Goal: Book appointment/travel/reservation

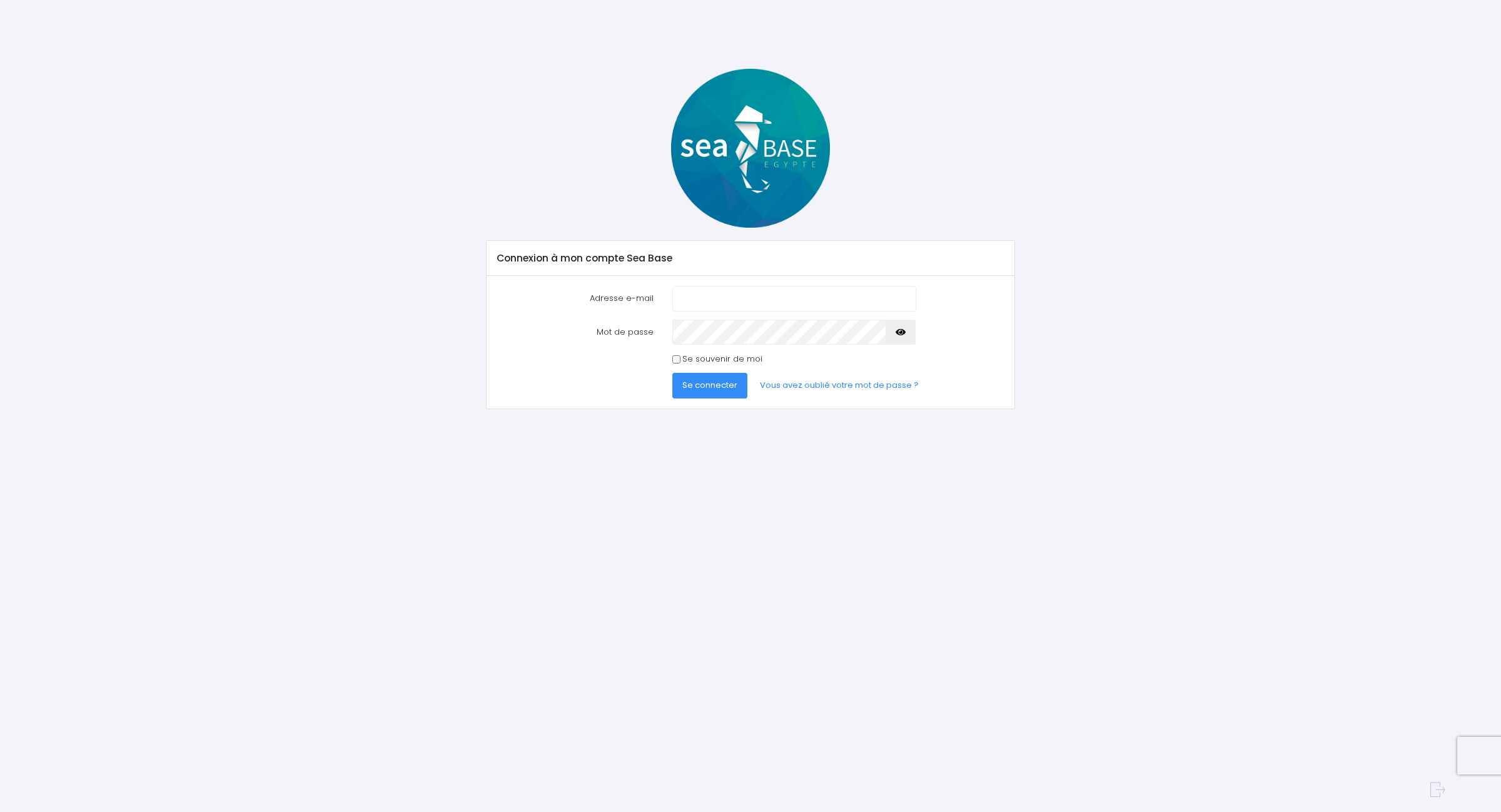
click at [702, 291] on input "Adresse e-mail" at bounding box center [794, 298] width 244 height 25
drag, startPoint x: 755, startPoint y: 300, endPoint x: 561, endPoint y: 280, distance: 195.0
click at [561, 280] on div "Adresse e-mail sanchez@airbus.com Mot de passe" at bounding box center [750, 341] width 527 height 133
type input "sanchez.kevin31000@gmail.com"
click at [673, 373] on button "Se connecter" at bounding box center [710, 385] width 75 height 25
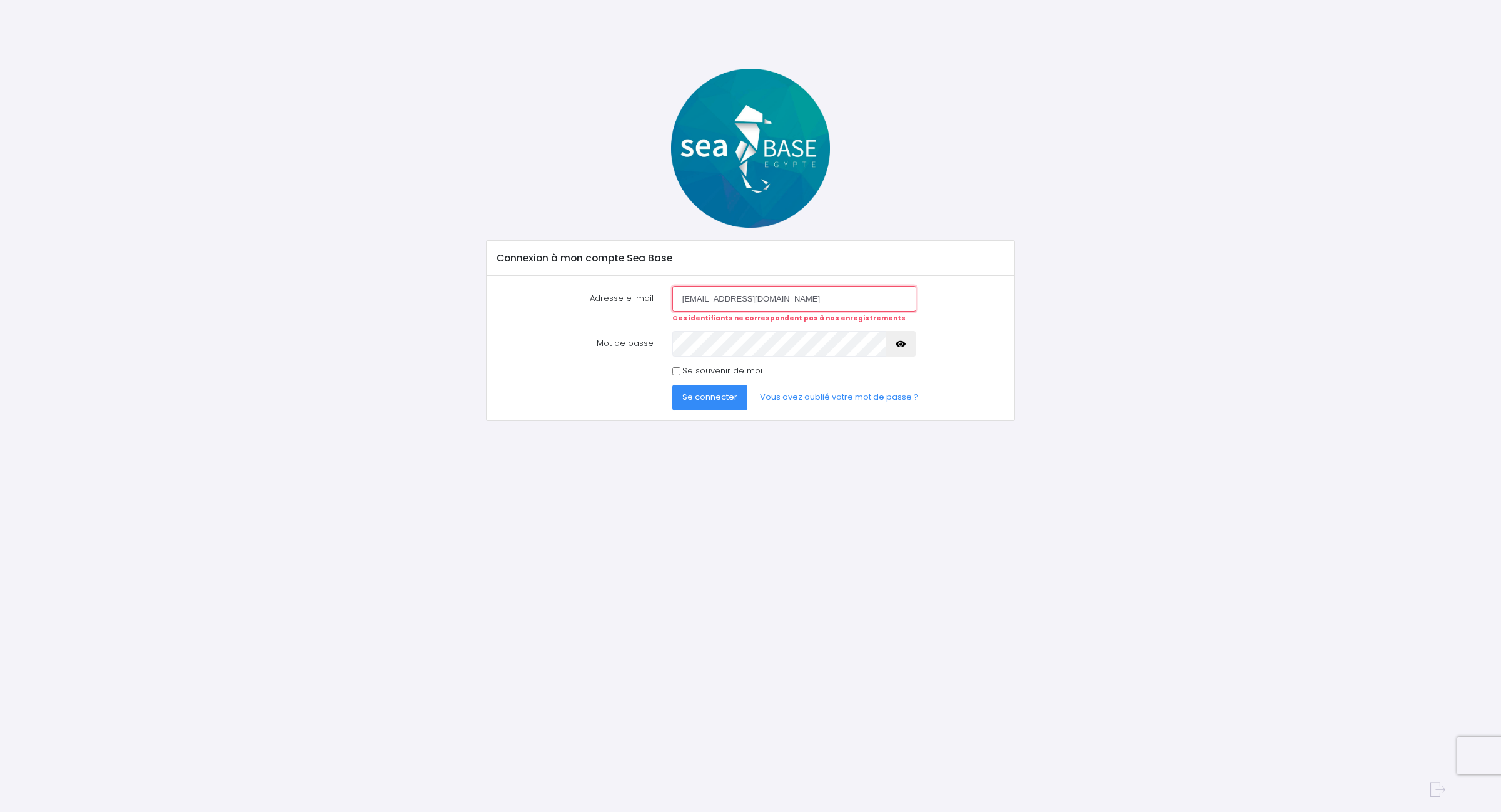
drag, startPoint x: 826, startPoint y: 302, endPoint x: 592, endPoint y: 300, distance: 234.0
click at [592, 300] on div "Adresse e-mail sanchez.kevin31000@gmail.com Ces identifiants ne correspondent p…" at bounding box center [750, 304] width 526 height 37
click at [789, 393] on link "Vous avez oublié votre mot de passe ?" at bounding box center [839, 397] width 179 height 25
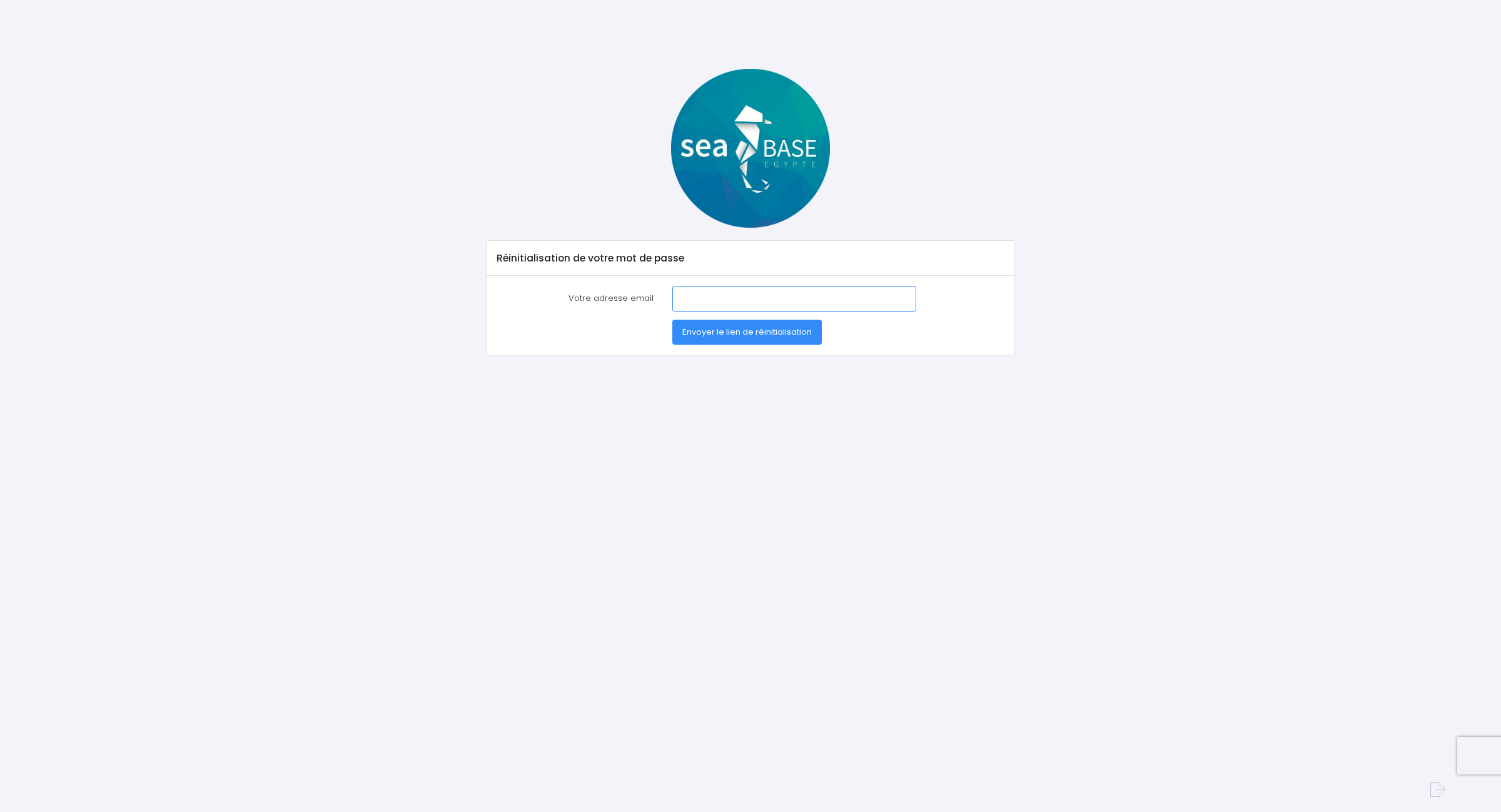
click at [719, 296] on input "Votre adresse email" at bounding box center [794, 298] width 244 height 25
paste input "[PERSON_NAME][EMAIL_ADDRESS][DOMAIN_NAME]"
type input "[PERSON_NAME][EMAIL_ADDRESS][DOMAIN_NAME]"
click at [744, 328] on span "Envoyer le lien de réinitialisation" at bounding box center [746, 332] width 129 height 12
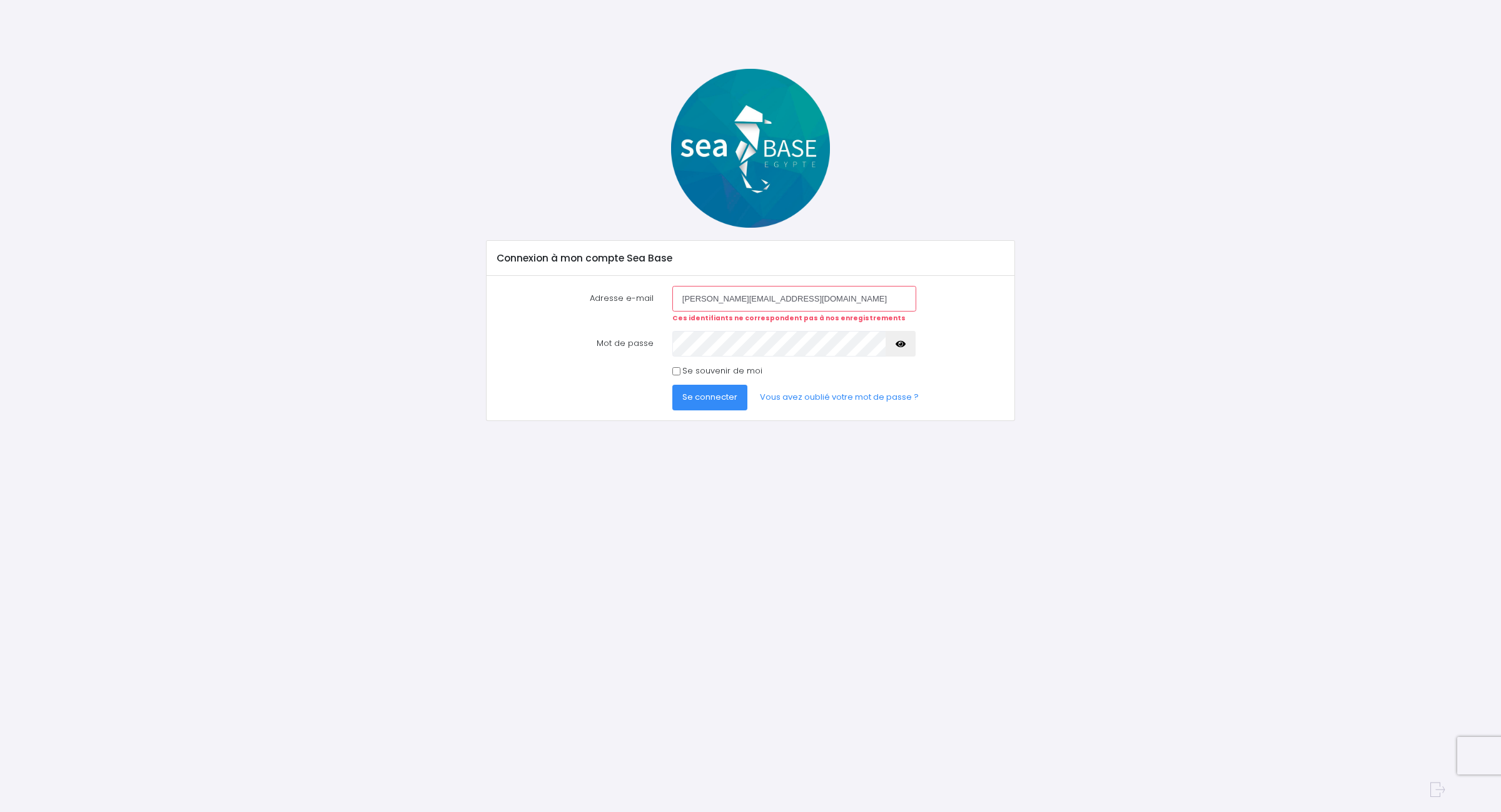
click at [718, 372] on label "Se souvenir de moi" at bounding box center [722, 371] width 80 height 12
click at [680, 372] on input "Se souvenir de moi" at bounding box center [676, 371] width 8 height 8
click at [720, 374] on label "Se souvenir de moi" at bounding box center [722, 371] width 80 height 12
click at [680, 374] on input "Se souvenir de moi" at bounding box center [676, 371] width 8 height 8
checkbox input "false"
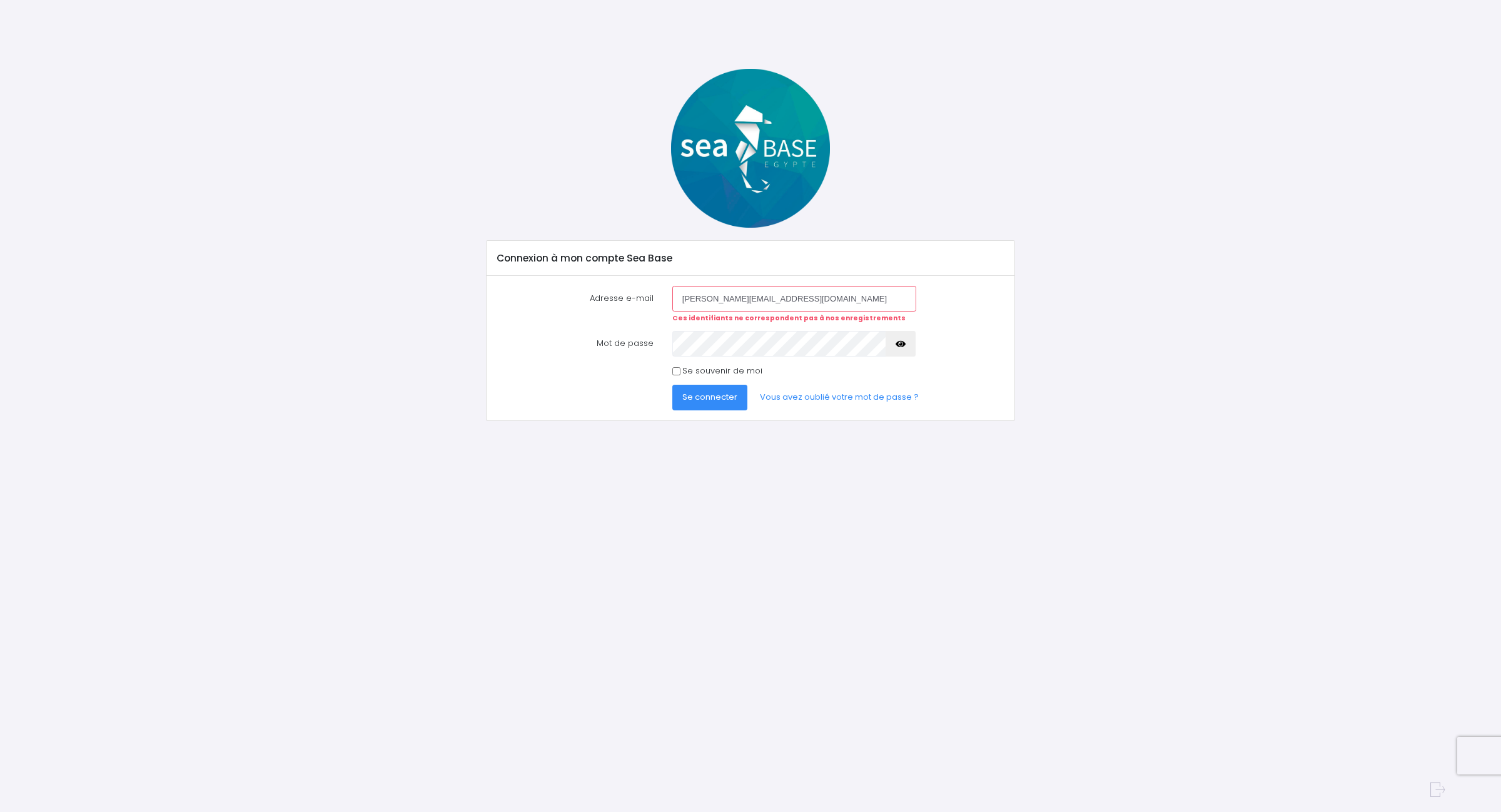
click at [724, 402] on span "Se connecter" at bounding box center [709, 397] width 55 height 12
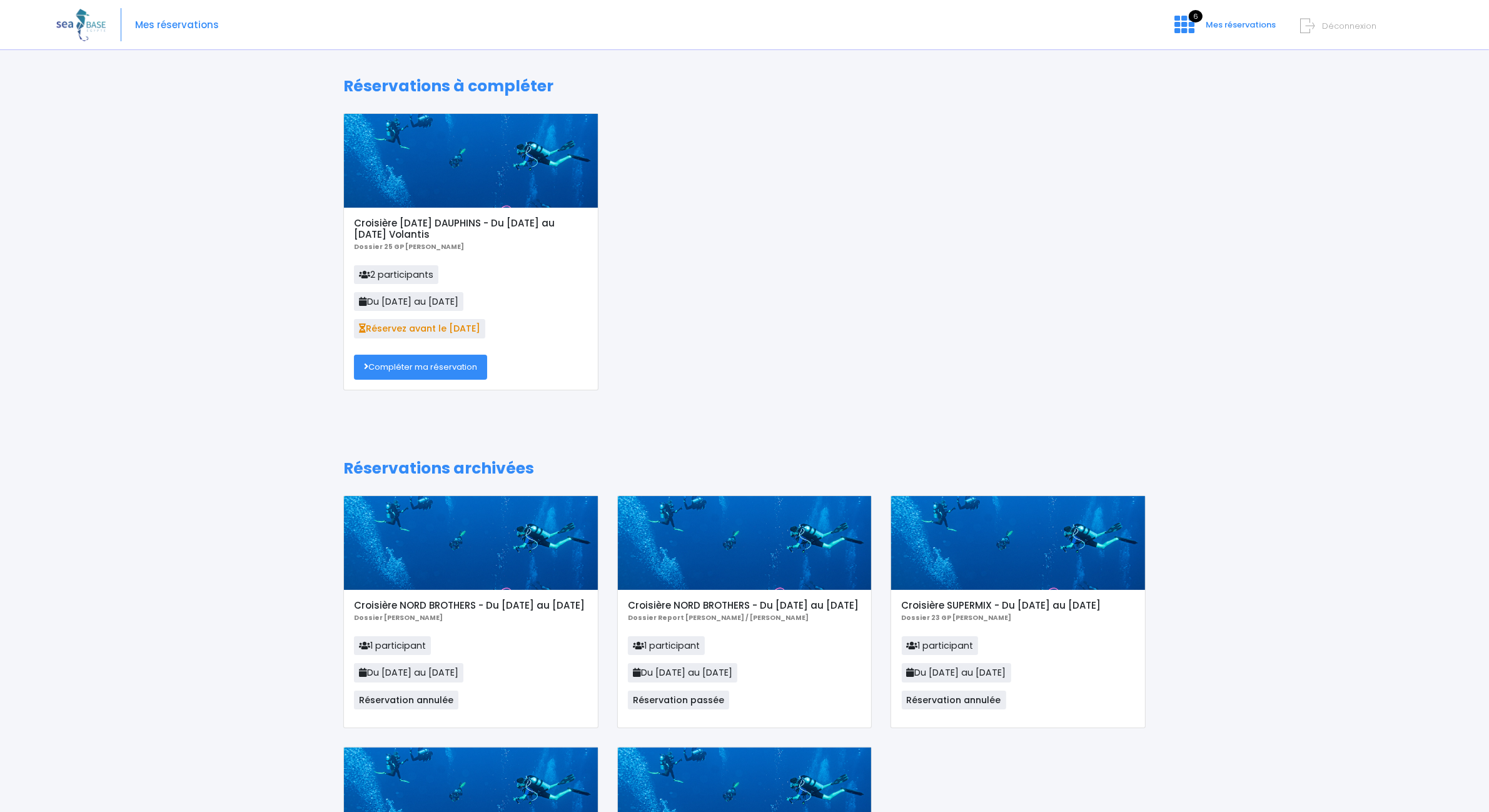
click at [457, 371] on link "Compléter ma réservation" at bounding box center [420, 367] width 133 height 25
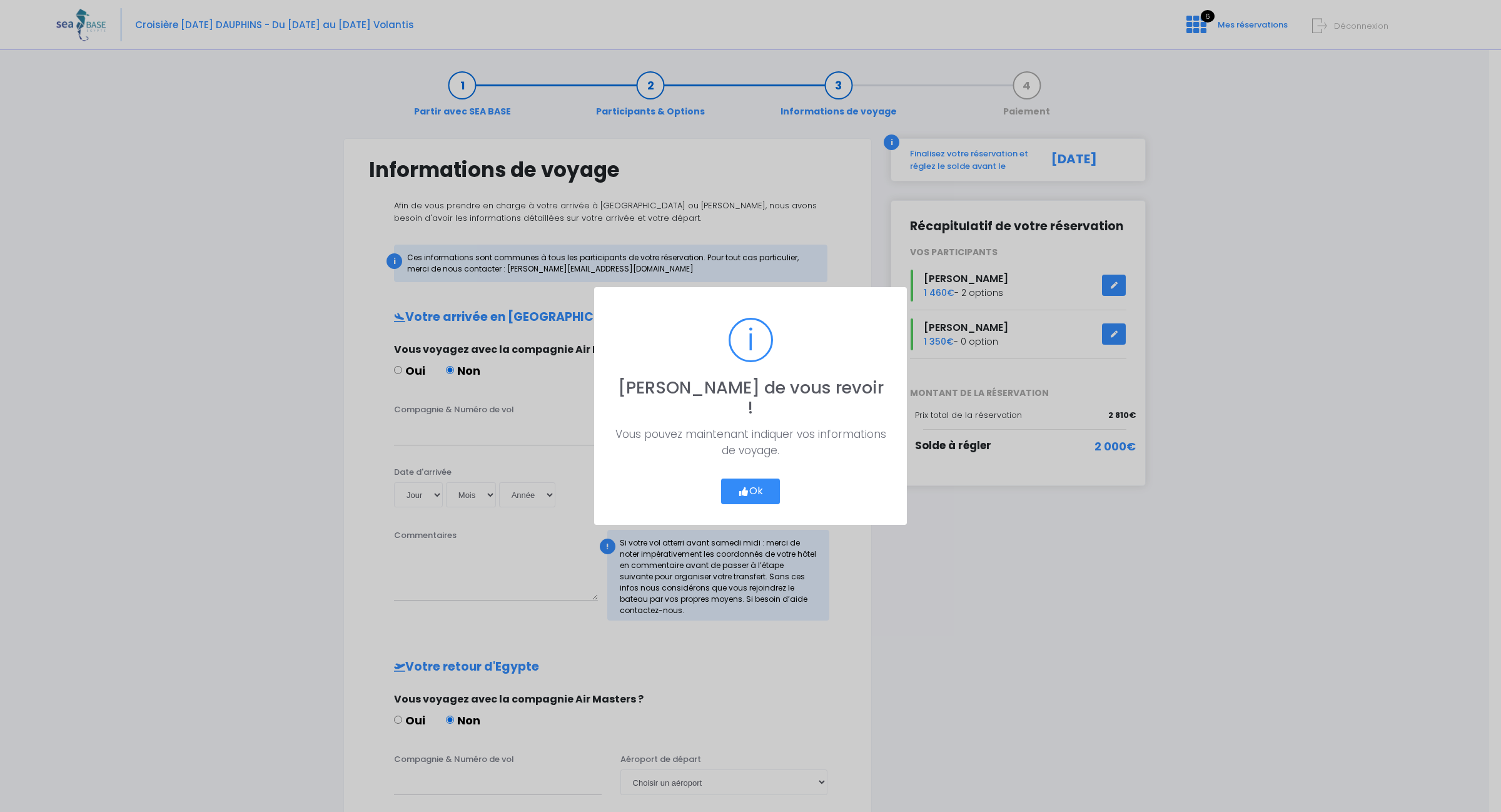
click at [758, 478] on button "Ok" at bounding box center [750, 491] width 59 height 26
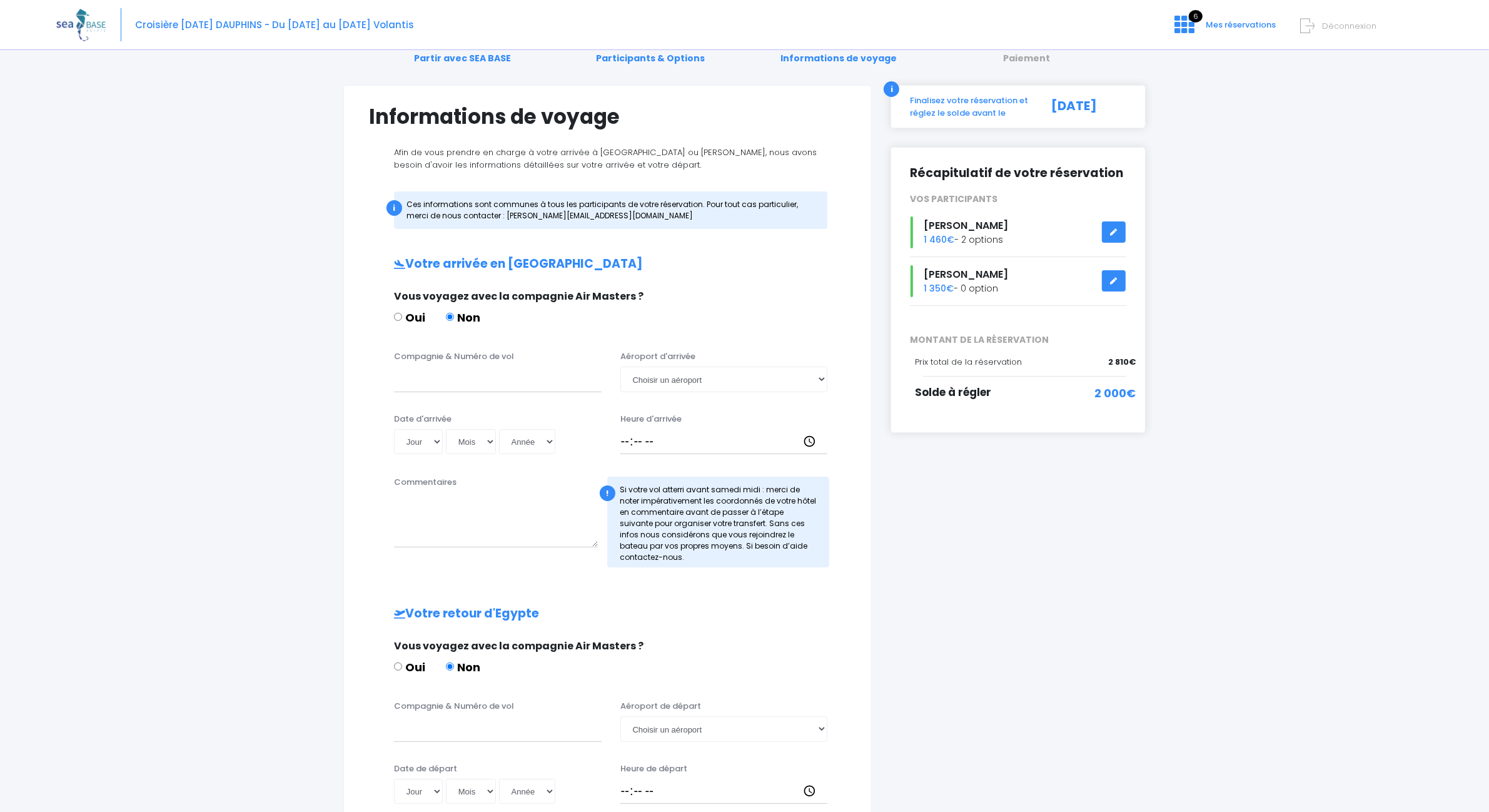
scroll to position [51, 0]
click at [426, 385] on input "Compagnie & Numéro de vol" at bounding box center [498, 380] width 208 height 25
type input "TURKISH TK0702"
click at [705, 376] on select "Choisir un aéroport Hurghada Marsa Alam" at bounding box center [725, 380] width 208 height 25
select select "Hurghada"
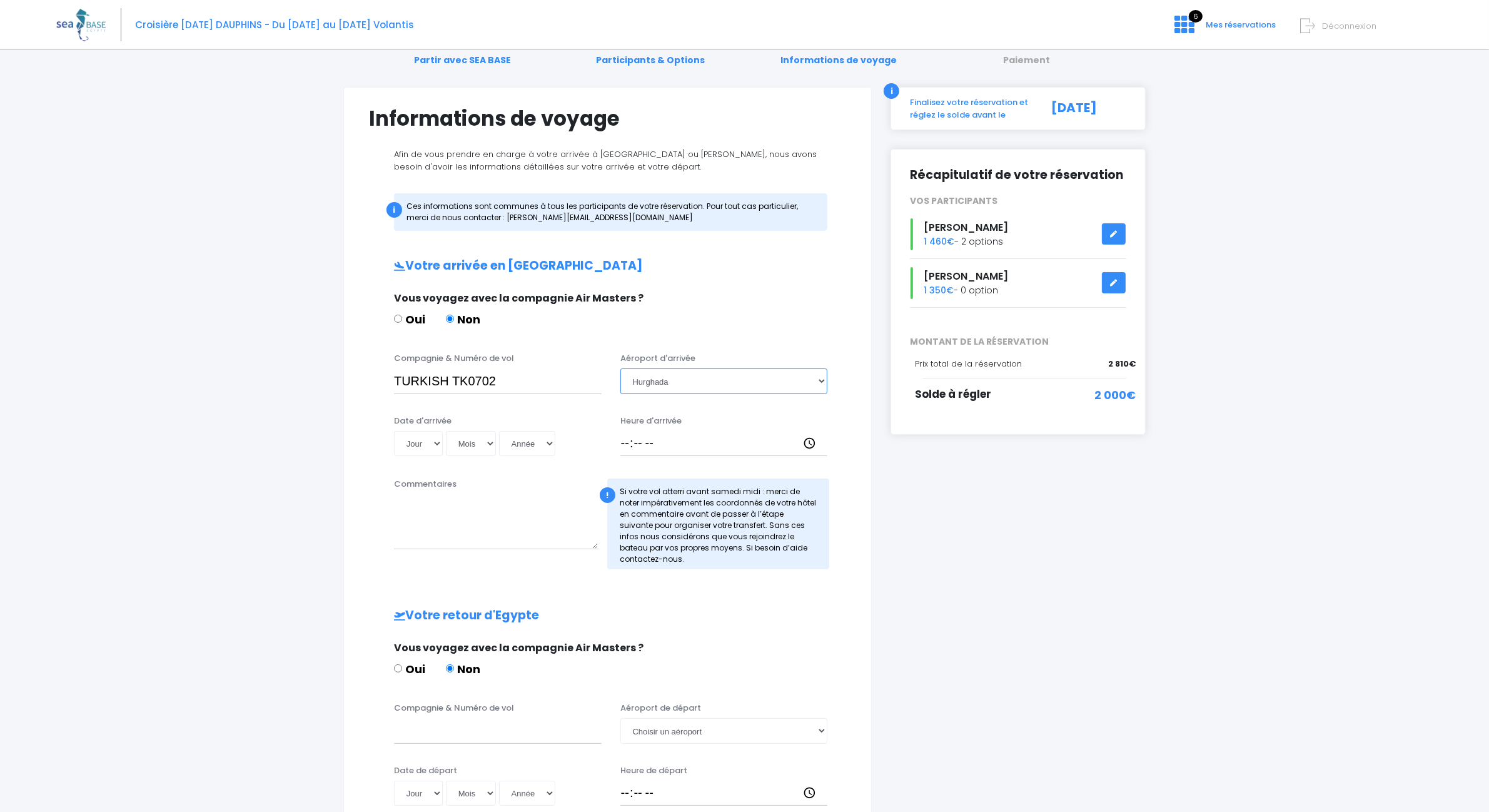
click at [621, 368] on select "Choisir un aéroport Hurghada Marsa Alam" at bounding box center [725, 380] width 208 height 25
click at [437, 441] on select "Jour 01 02 03 04 05 06 07 08 09 10 11 12 13 14 15 16 17 18 19 20 21 22 23 24 25…" at bounding box center [419, 443] width 49 height 25
select select "21"
click at [394, 431] on select "Jour 01 02 03 04 05 06 07 08 09 10 11 12 13 14 15 16 17 18 19 20 21 22 23 24 25…" at bounding box center [419, 443] width 49 height 25
click at [478, 439] on select "Mois 01 02 03 04 05 06 07 08 09 10 11 12" at bounding box center [471, 443] width 50 height 25
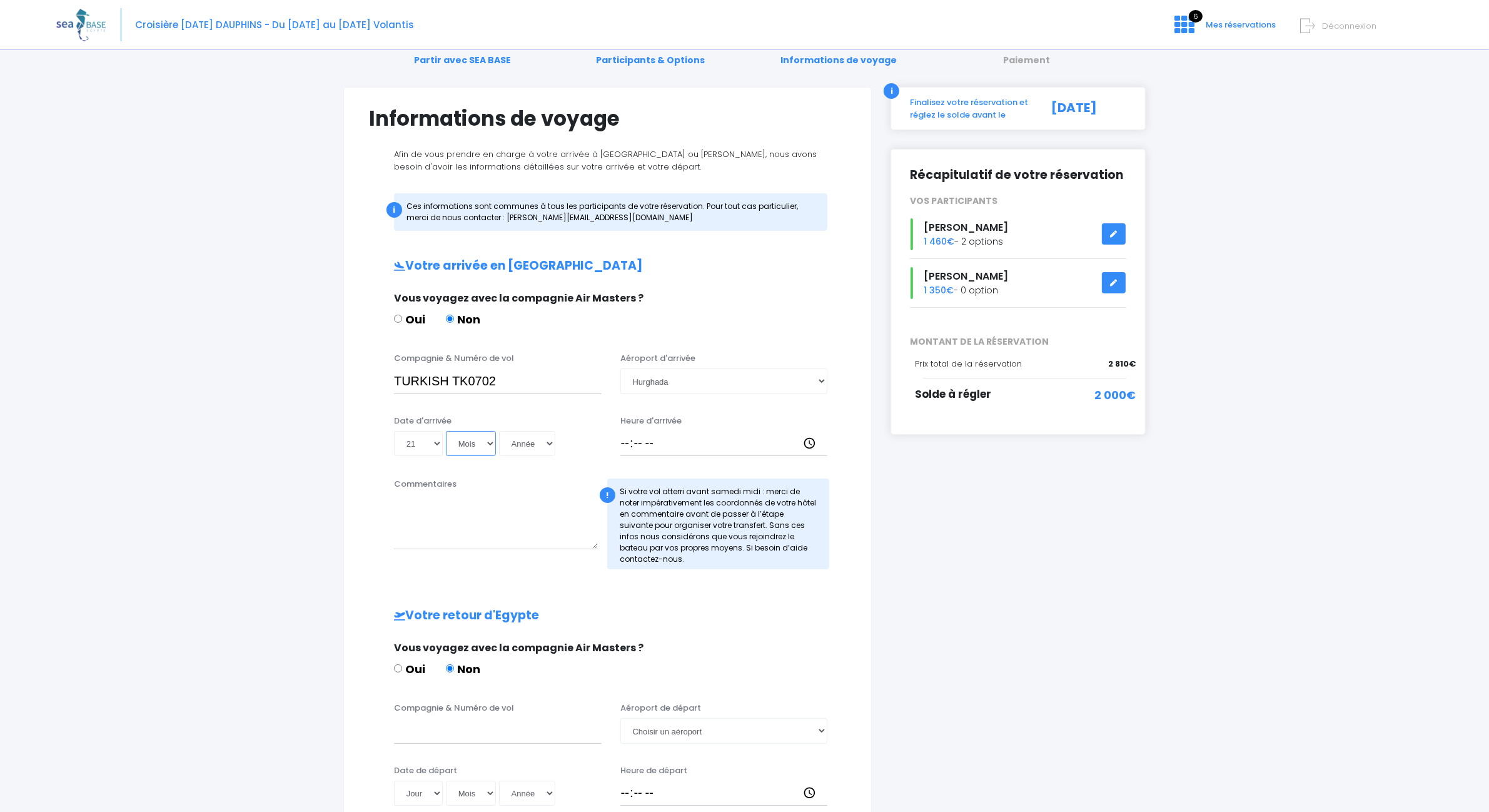
select select "05"
click at [448, 431] on select "Mois 01 02 03 04 05 06 07 08 09 10 11 12" at bounding box center [471, 443] width 50 height 25
click at [536, 445] on select "Année 2045 2044 2043 2042 2041 2040 2039 2038 2037 2036 2035 2034 2033 2032 203…" at bounding box center [527, 443] width 56 height 25
select select "1991"
click at [502, 431] on select "Année 2045 2044 2043 2042 2041 2040 2039 2038 2037 2036 2035 2034 2033 2032 203…" at bounding box center [527, 443] width 56 height 25
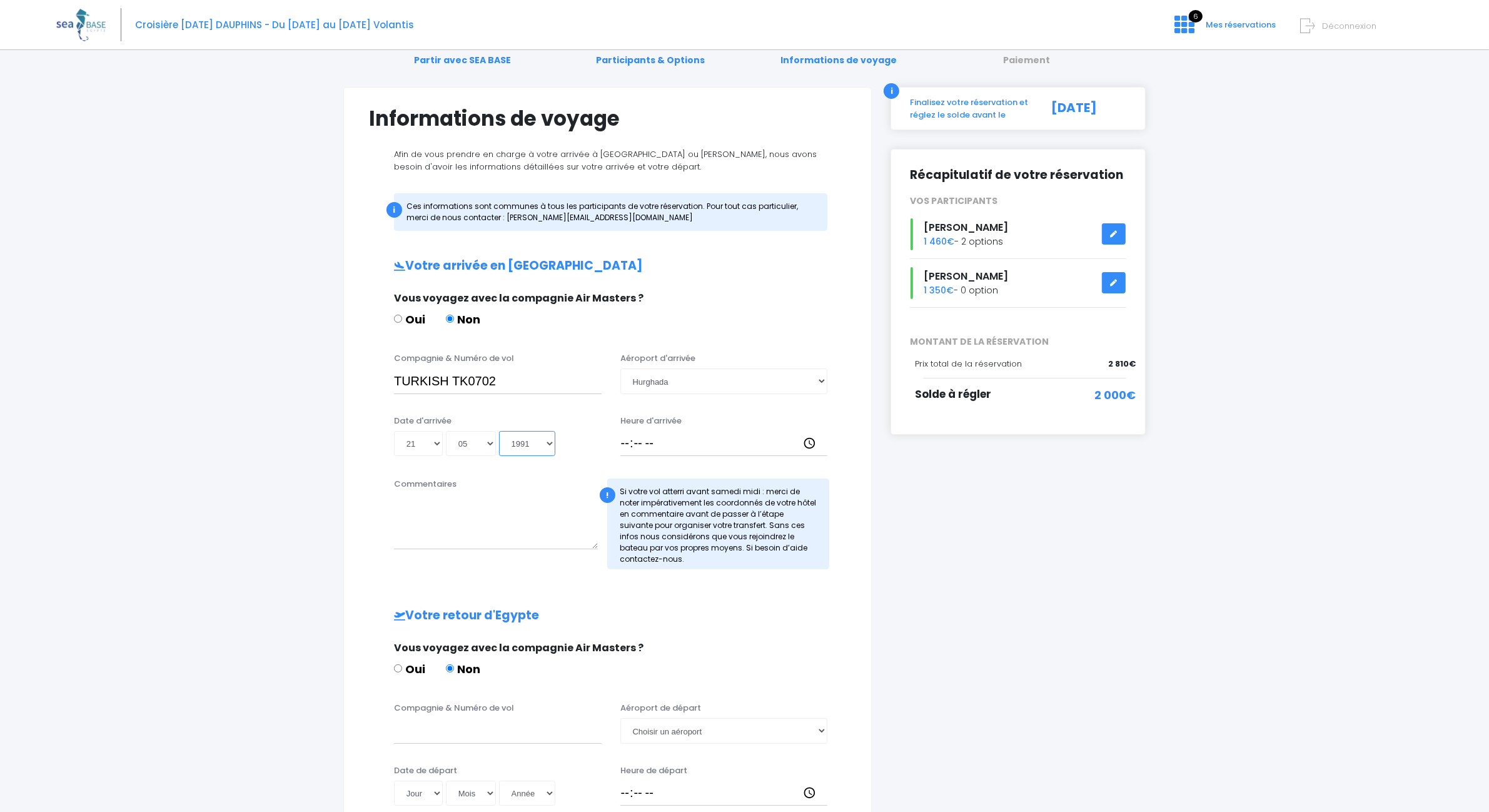
type input "1991-05-21"
click at [695, 453] on input "Heure d'arrivée" at bounding box center [725, 443] width 208 height 25
click at [427, 447] on select "Jour 01 02 03 04 05 06 07 08 09 10 11 12 13 14 15 16 17 18 19 20 21 22 23 24 25…" at bounding box center [419, 443] width 49 height 25
select select "03"
click at [394, 431] on select "Jour 01 02 03 04 05 06 07 08 09 10 11 12 13 14 15 16 17 18 19 20 21 22 23 24 25…" at bounding box center [419, 443] width 49 height 25
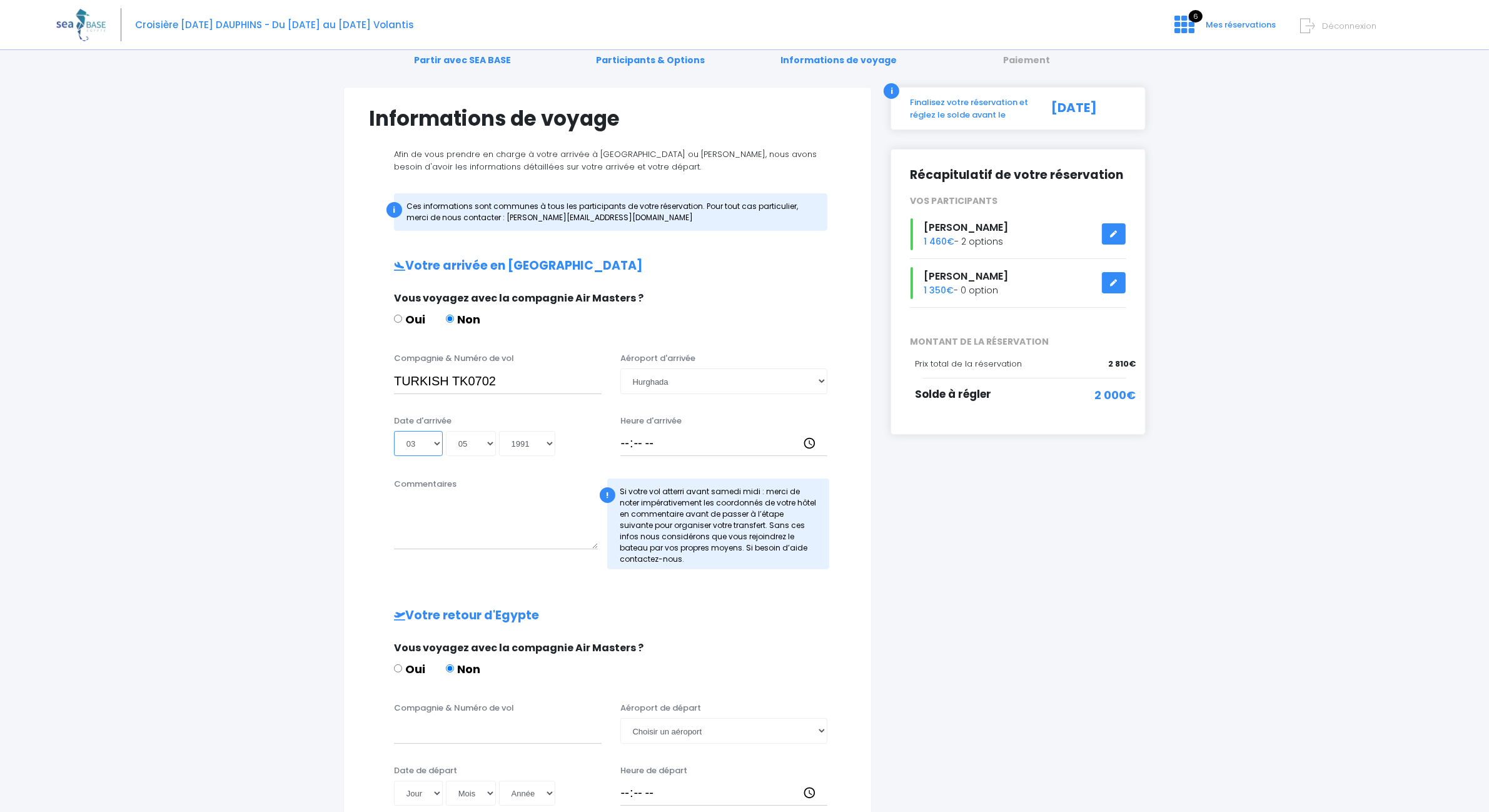
type input "1991-05-03"
click at [424, 441] on select "Jour 01 02 03 04 05 06 07 08 09 10 11 12 13 14 15 16 17 18 19 20 21 22 23 24 25…" at bounding box center [419, 443] width 49 height 25
select select "27"
click at [394, 431] on select "Jour 01 02 03 04 05 06 07 08 09 10 11 12 13 14 15 16 17 18 19 20 21 22 23 24 25…" at bounding box center [419, 443] width 49 height 25
type input "1991-05-27"
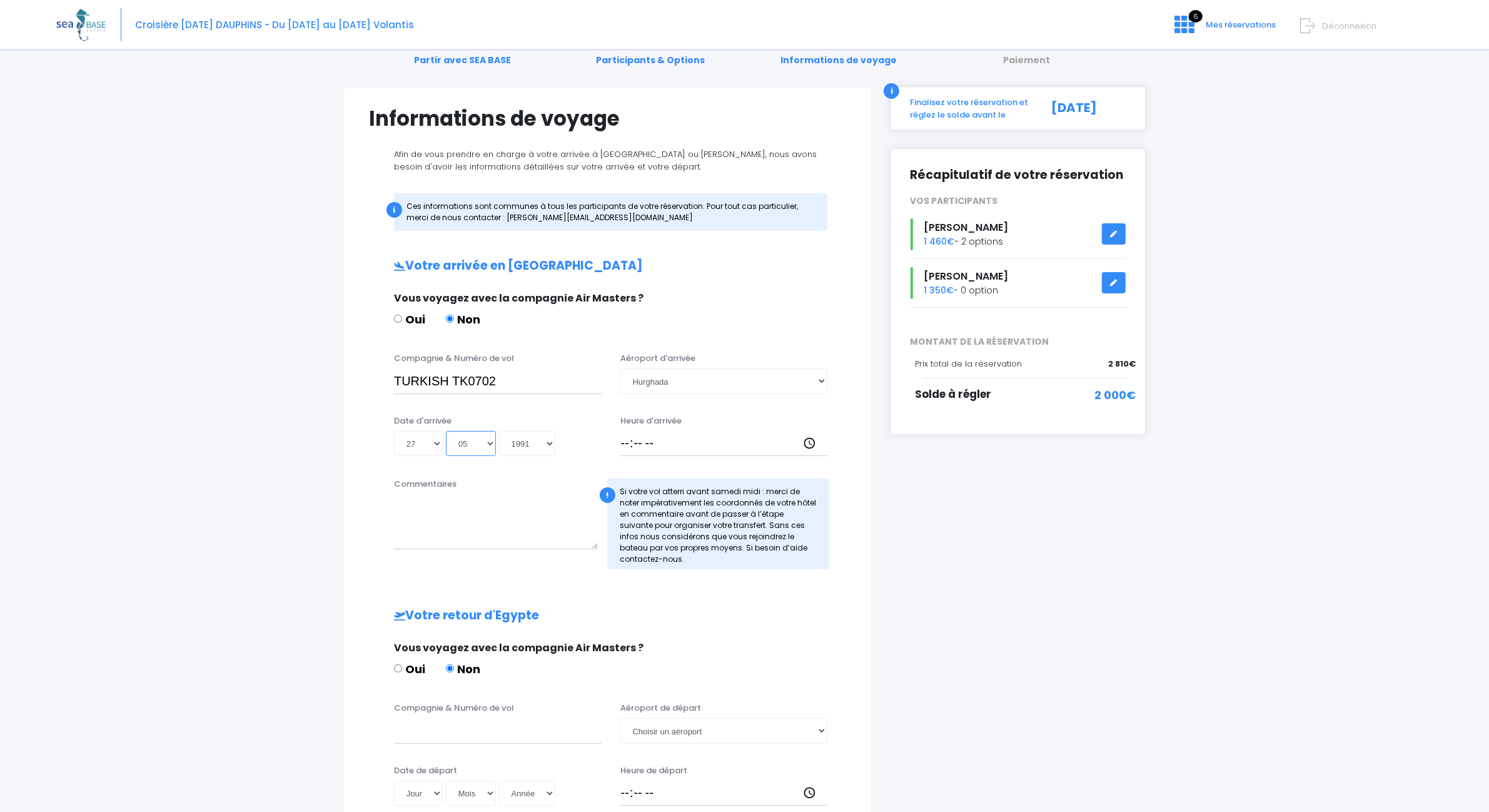
click at [477, 448] on select "Mois 01 02 03 04 05 06 07 08 09 10 11 12" at bounding box center [471, 443] width 50 height 25
select select "12"
click at [448, 431] on select "Mois 01 02 03 04 05 06 07 08 09 10 11 12" at bounding box center [471, 443] width 50 height 25
type input "1991-12-27"
click at [552, 439] on select "Année 2045 2044 2043 2042 2041 2040 2039 2038 2037 2036 2035 2034 2033 2032 203…" at bounding box center [527, 443] width 56 height 25
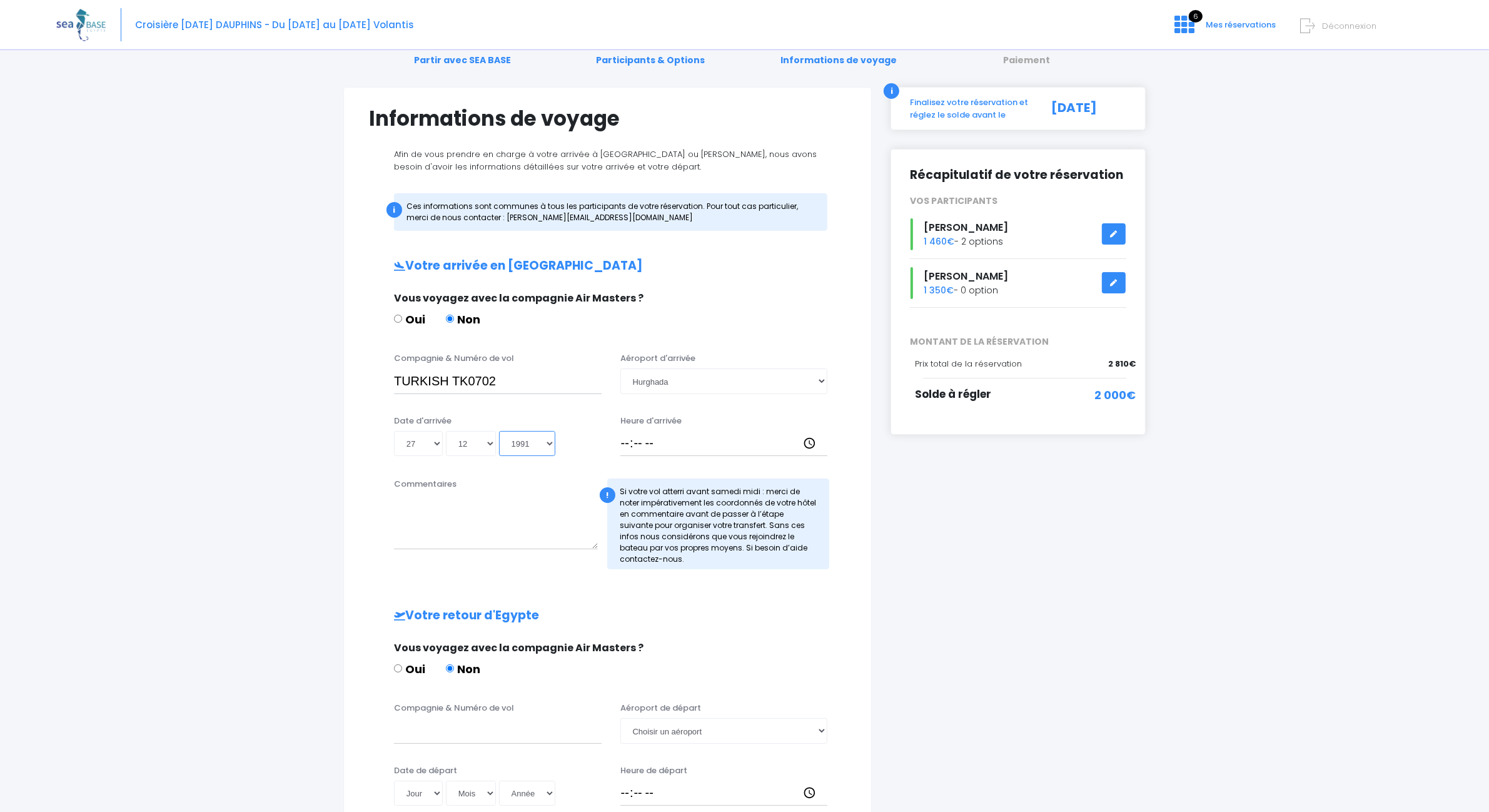
select select "2025"
click at [502, 431] on select "Année 2045 2044 2043 2042 2041 2040 2039 2038 2037 2036 2035 2034 2033 2032 203…" at bounding box center [527, 443] width 56 height 25
type input "2025-12-27"
click at [618, 443] on div "Heure d'arrivée" at bounding box center [724, 435] width 226 height 42
click at [623, 444] on input "Heure d'arrivée" at bounding box center [725, 443] width 208 height 25
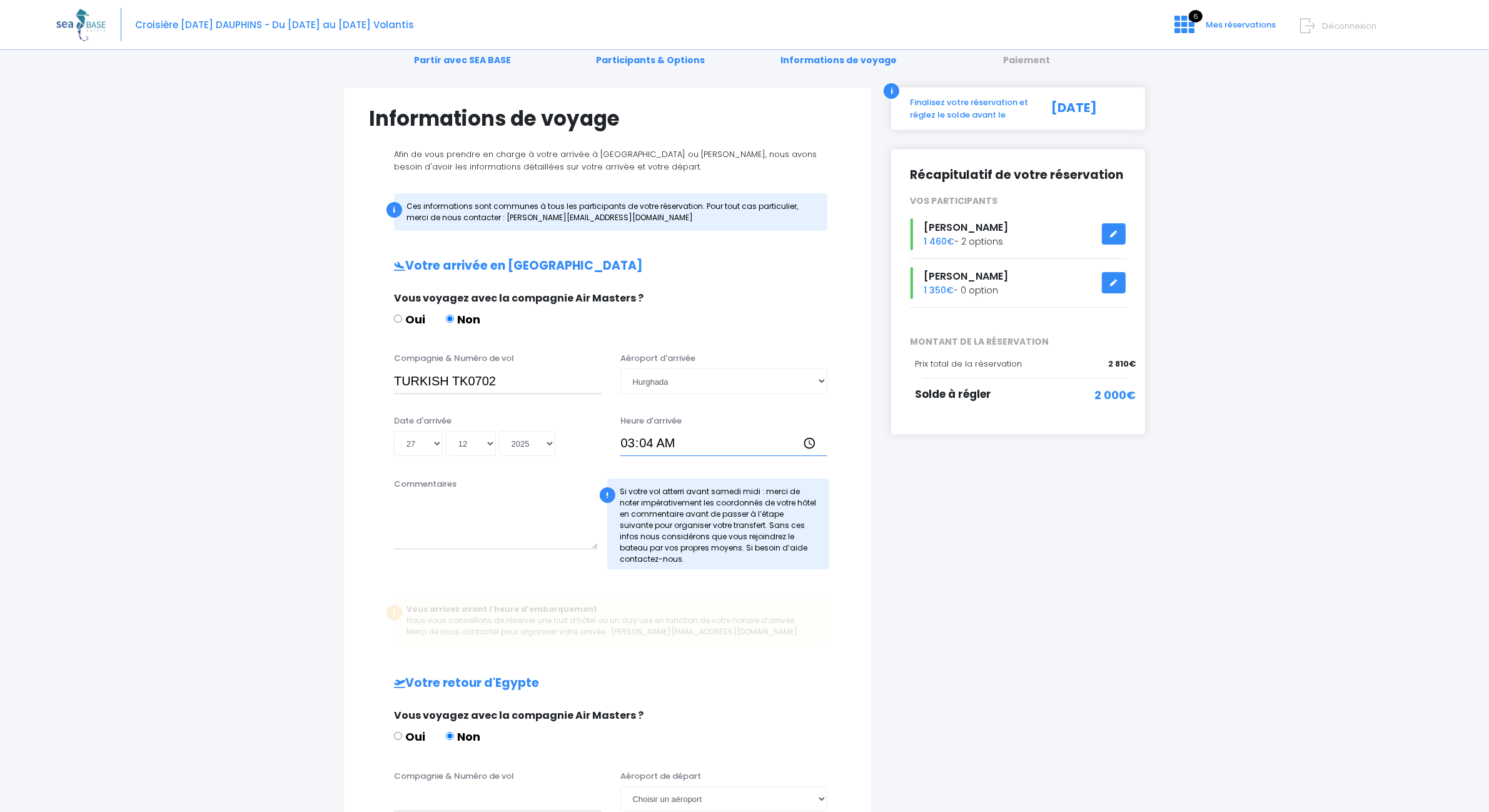
type input "03:45"
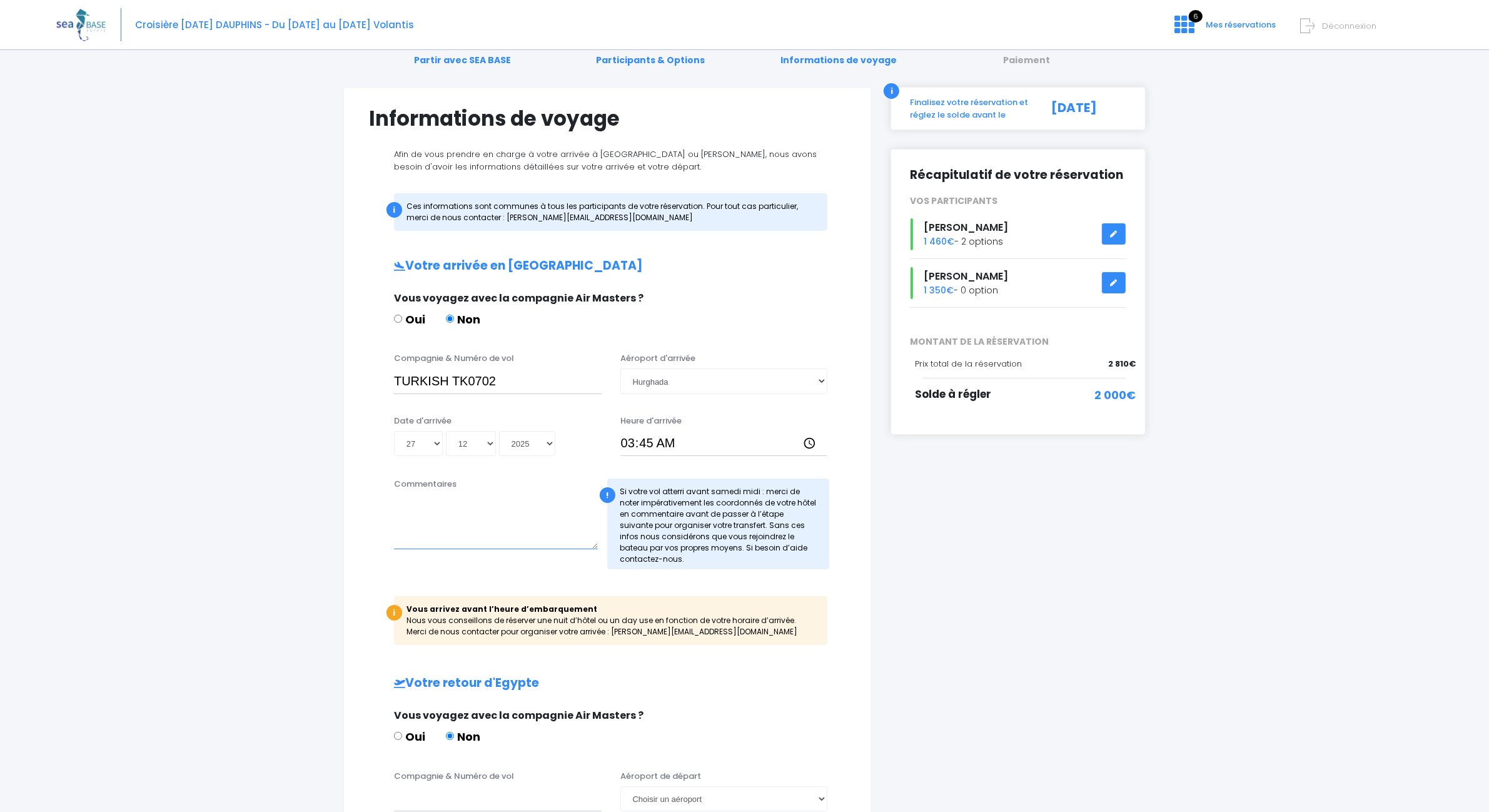
click at [429, 545] on textarea "Commentaires" at bounding box center [496, 521] width 204 height 55
click at [971, 521] on div "i Finalisez votre réservation et réglez le solde avant le 27/10/2024 Récapitula…" at bounding box center [1018, 546] width 274 height 919
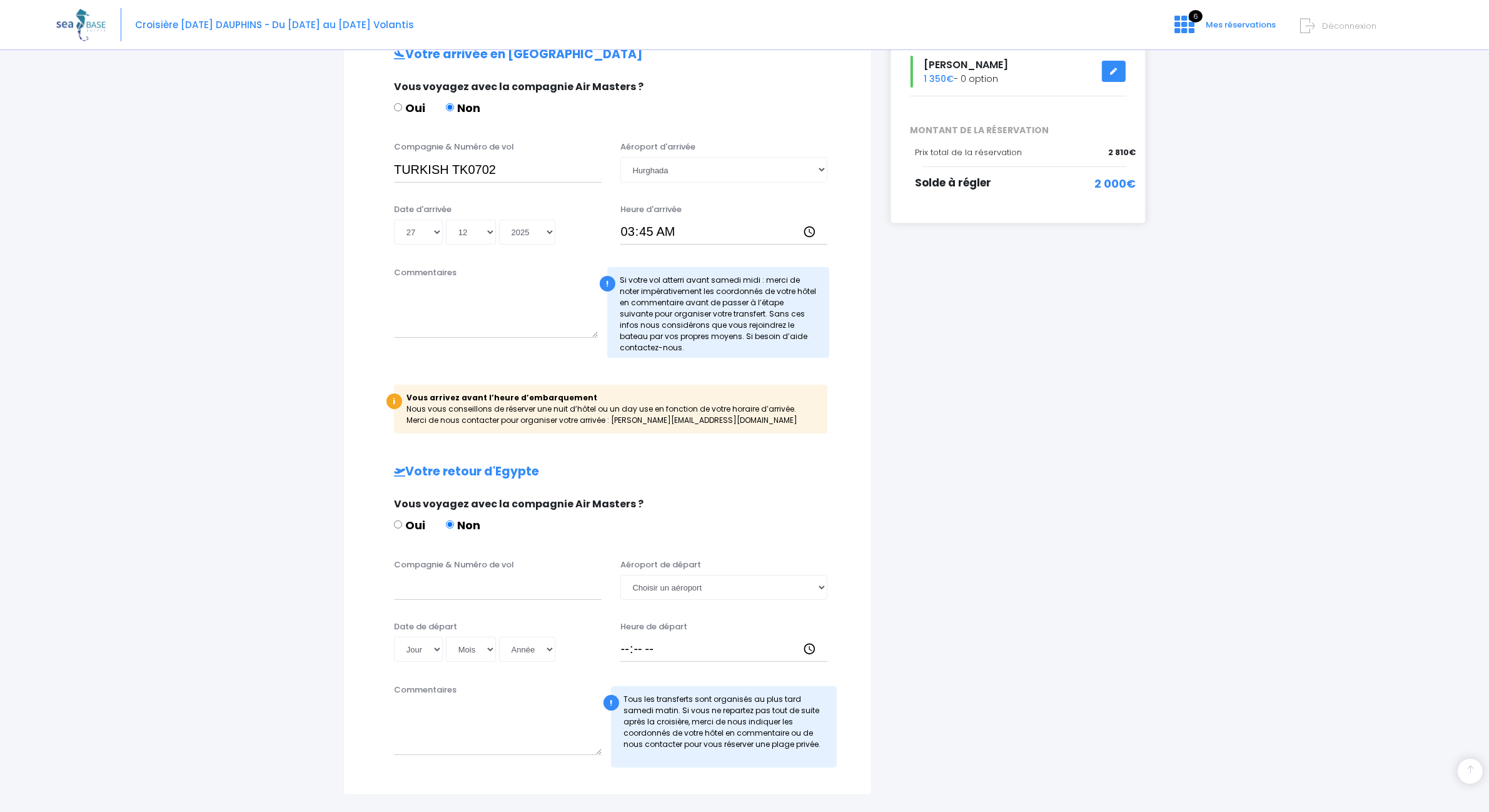
scroll to position [354, 0]
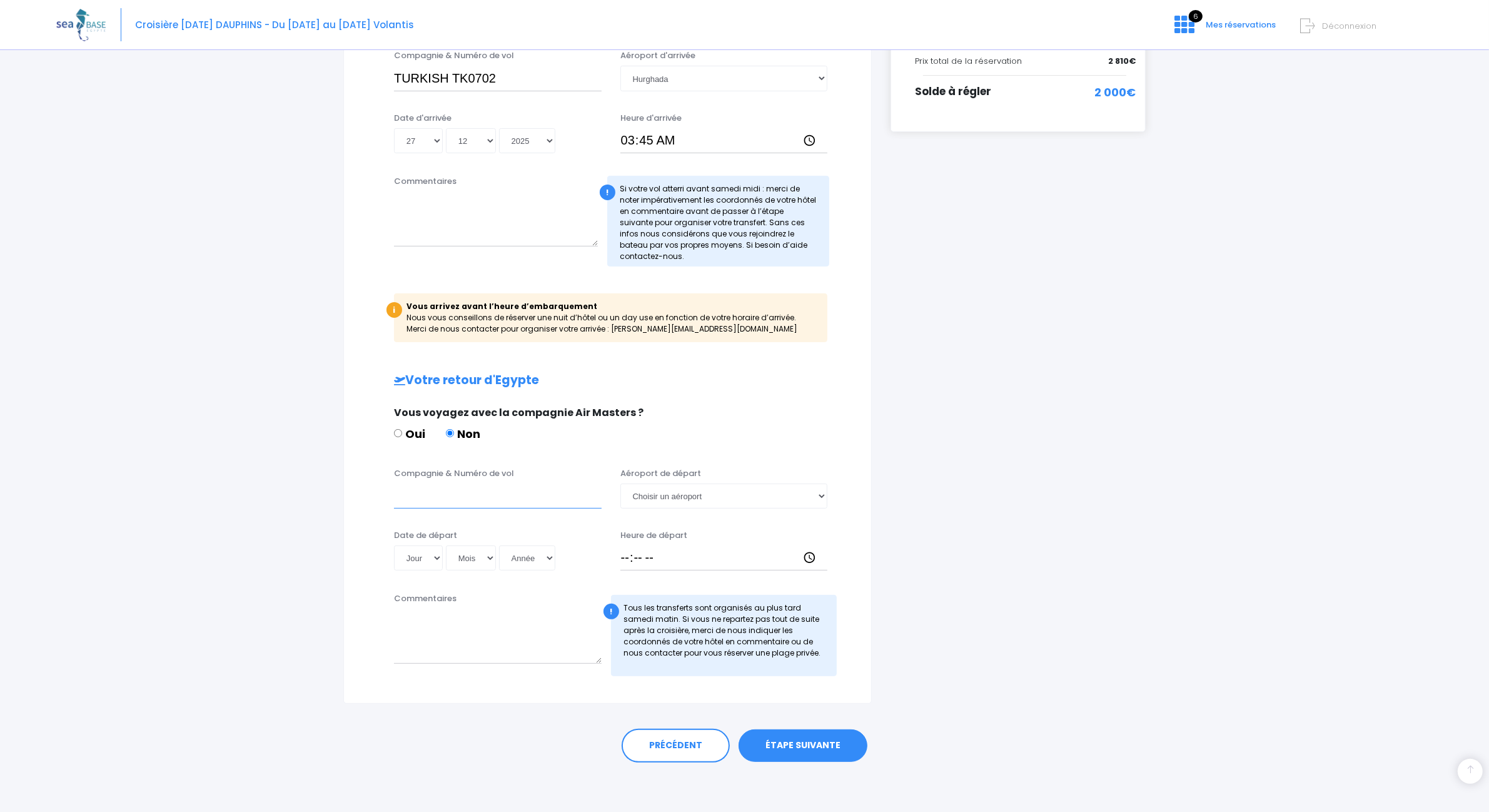
click at [519, 502] on input "Compagnie & Numéro de vol" at bounding box center [498, 496] width 208 height 25
click at [488, 508] on input "Compagnie & Numéro de vol" at bounding box center [498, 496] width 208 height 25
click at [497, 497] on input "TURKISH" at bounding box center [498, 496] width 208 height 25
type input "TURKISH TK0703"
click at [679, 492] on select "Choisir un aéroport Hurghada Marsa Alam" at bounding box center [725, 496] width 208 height 25
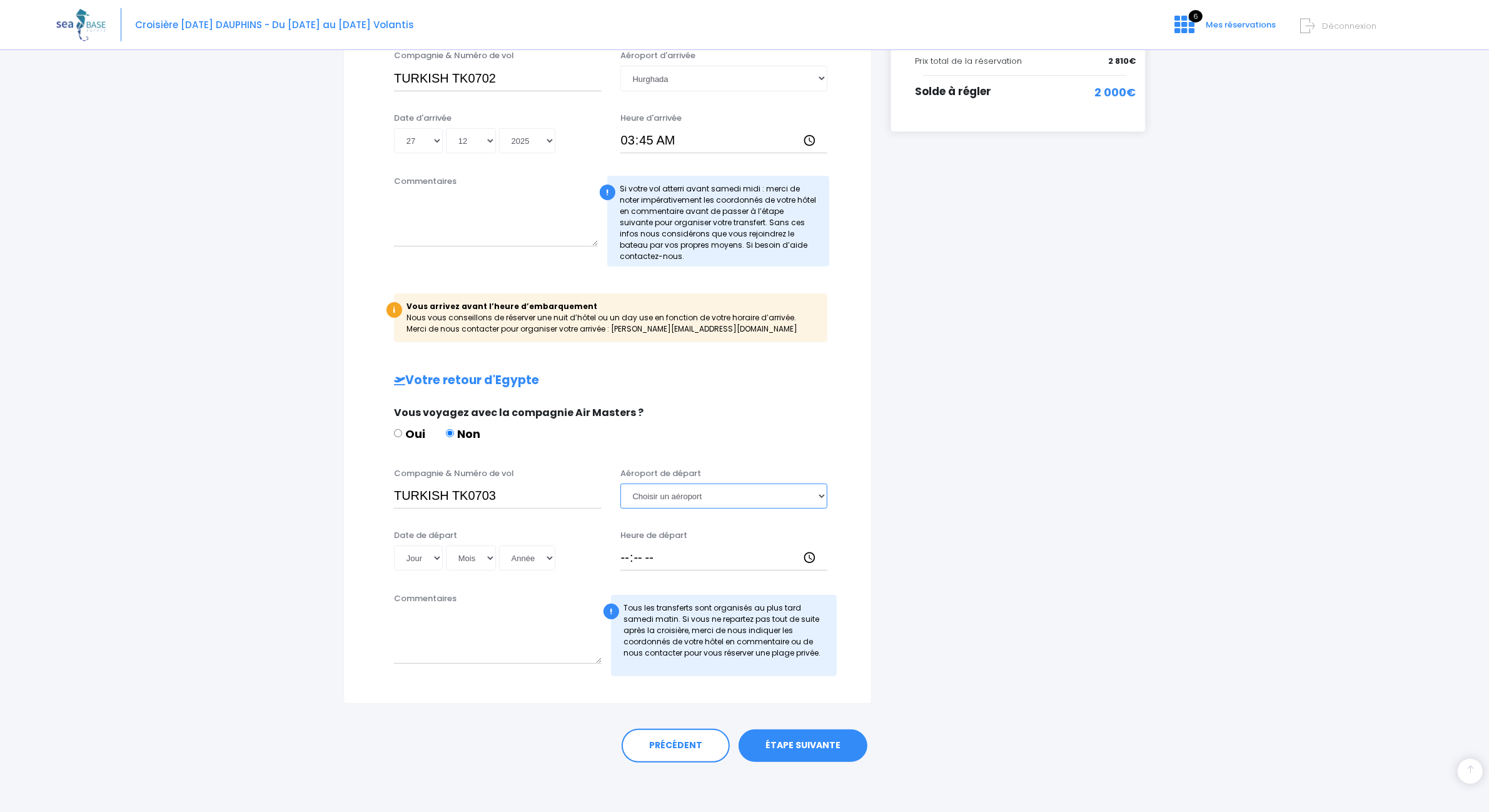
select select "Hurghada"
click at [621, 484] on select "Choisir un aéroport Hurghada Marsa Alam" at bounding box center [725, 496] width 208 height 25
click at [432, 558] on select "Jour 01 02 03 04 05 06 07 08 09 10 11 12 13 14 15 16 17 18 19 20 21 22 23 24 25…" at bounding box center [419, 557] width 49 height 25
select select "03"
click at [394, 545] on select "Jour 01 02 03 04 05 06 07 08 09 10 11 12 13 14 15 16 17 18 19 20 21 22 23 24 25…" at bounding box center [419, 557] width 49 height 25
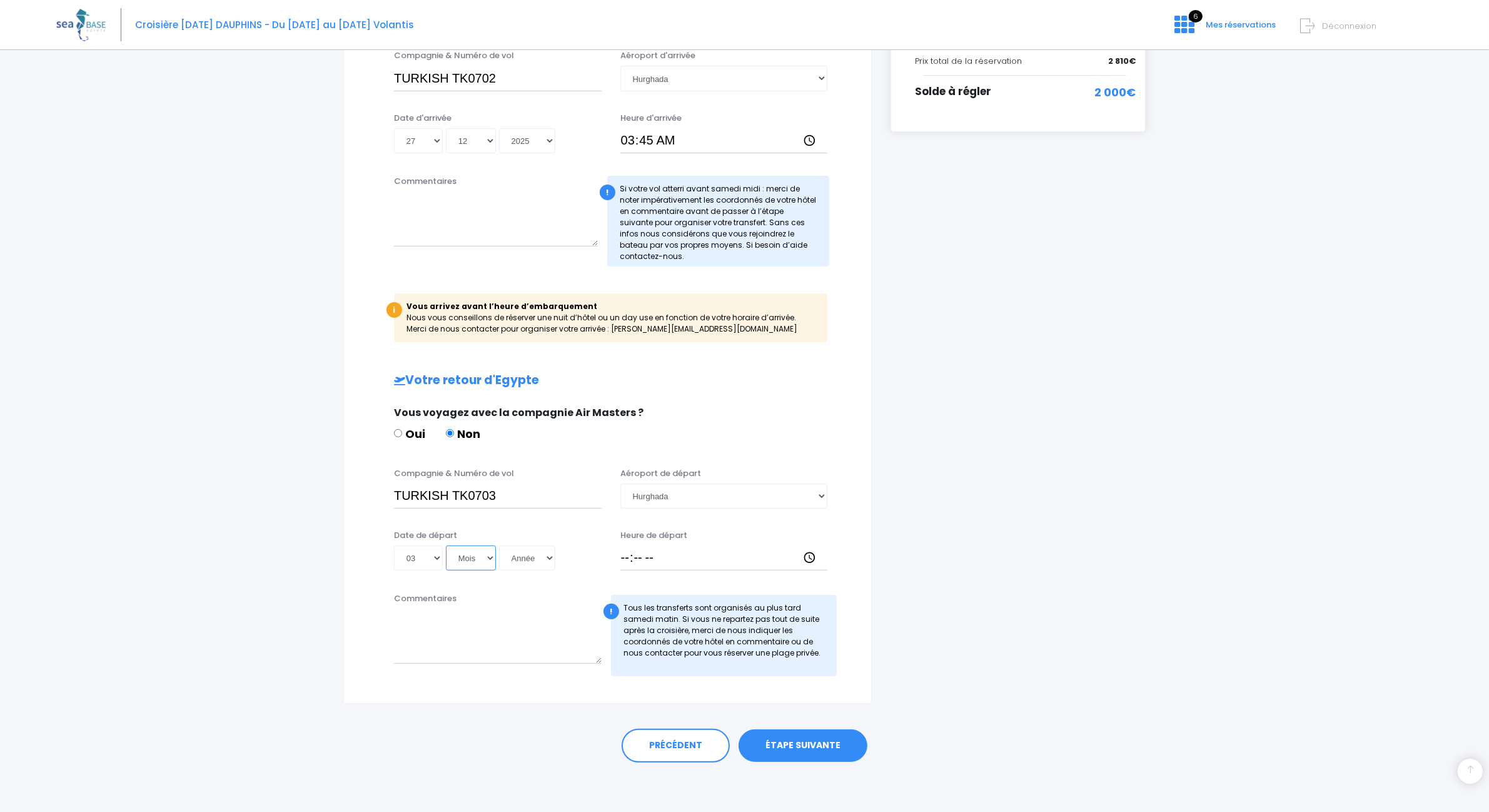
click at [483, 558] on select "Mois 01 02 03 04 05 06 07 08 09 10 11 12" at bounding box center [471, 557] width 50 height 25
select select "01"
click at [448, 545] on select "Mois 01 02 03 04 05 06 07 08 09 10 11 12" at bounding box center [471, 557] width 50 height 25
click at [555, 569] on select "Année 2045 2044 2043 2042 2041 2040 2039 2038 2037 2036 2035 2034 2033 2032 203…" at bounding box center [527, 557] width 56 height 25
select select "2026"
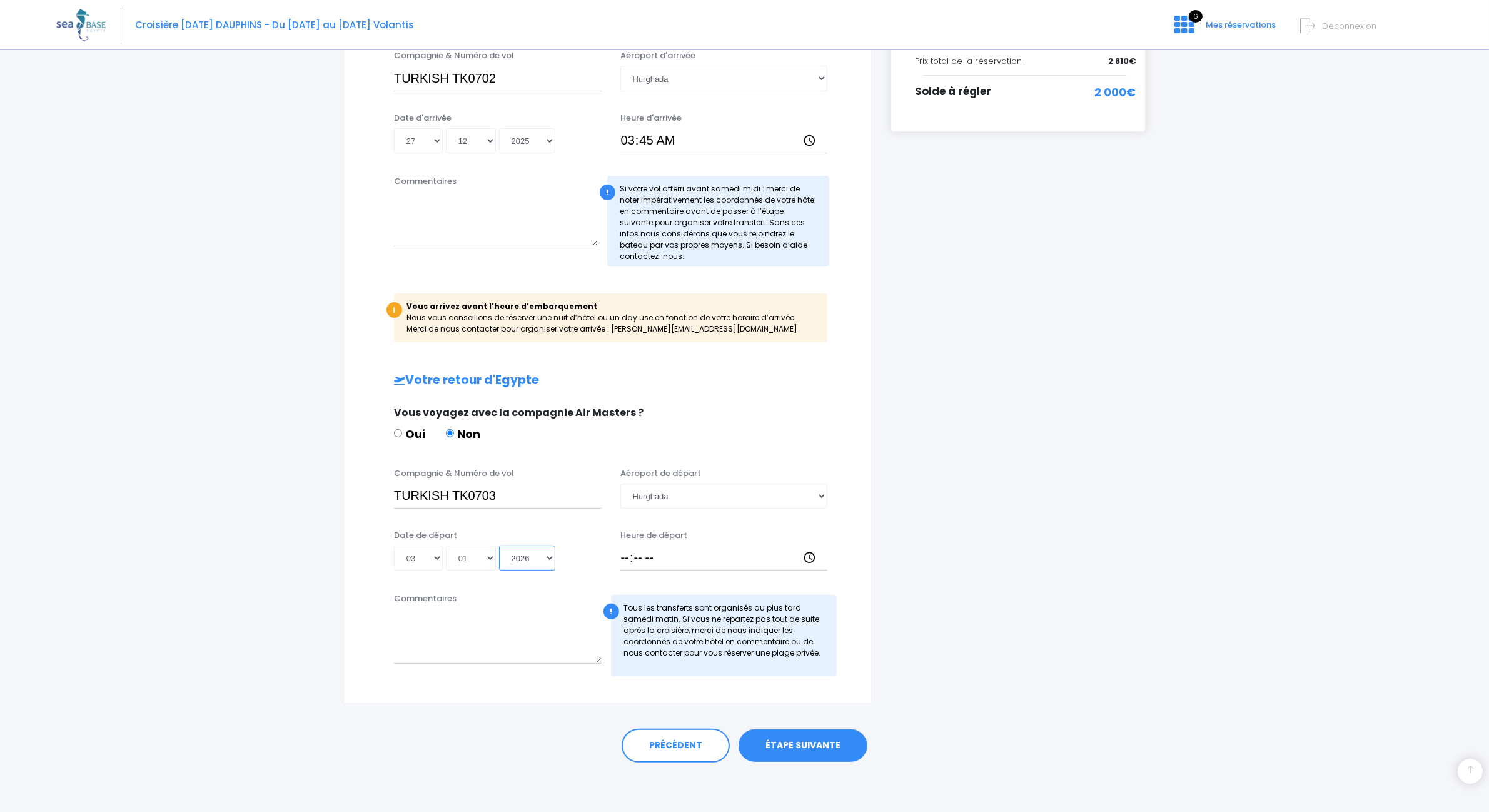
click at [502, 545] on select "Année 2045 2044 2043 2042 2041 2040 2039 2038 2037 2036 2035 2034 2033 2032 203…" at bounding box center [527, 557] width 56 height 25
type input "2026-01-03"
click at [623, 560] on input "Heure de départ" at bounding box center [725, 557] width 208 height 25
type input "05:00"
click at [484, 639] on textarea "Commentaires" at bounding box center [498, 635] width 208 height 55
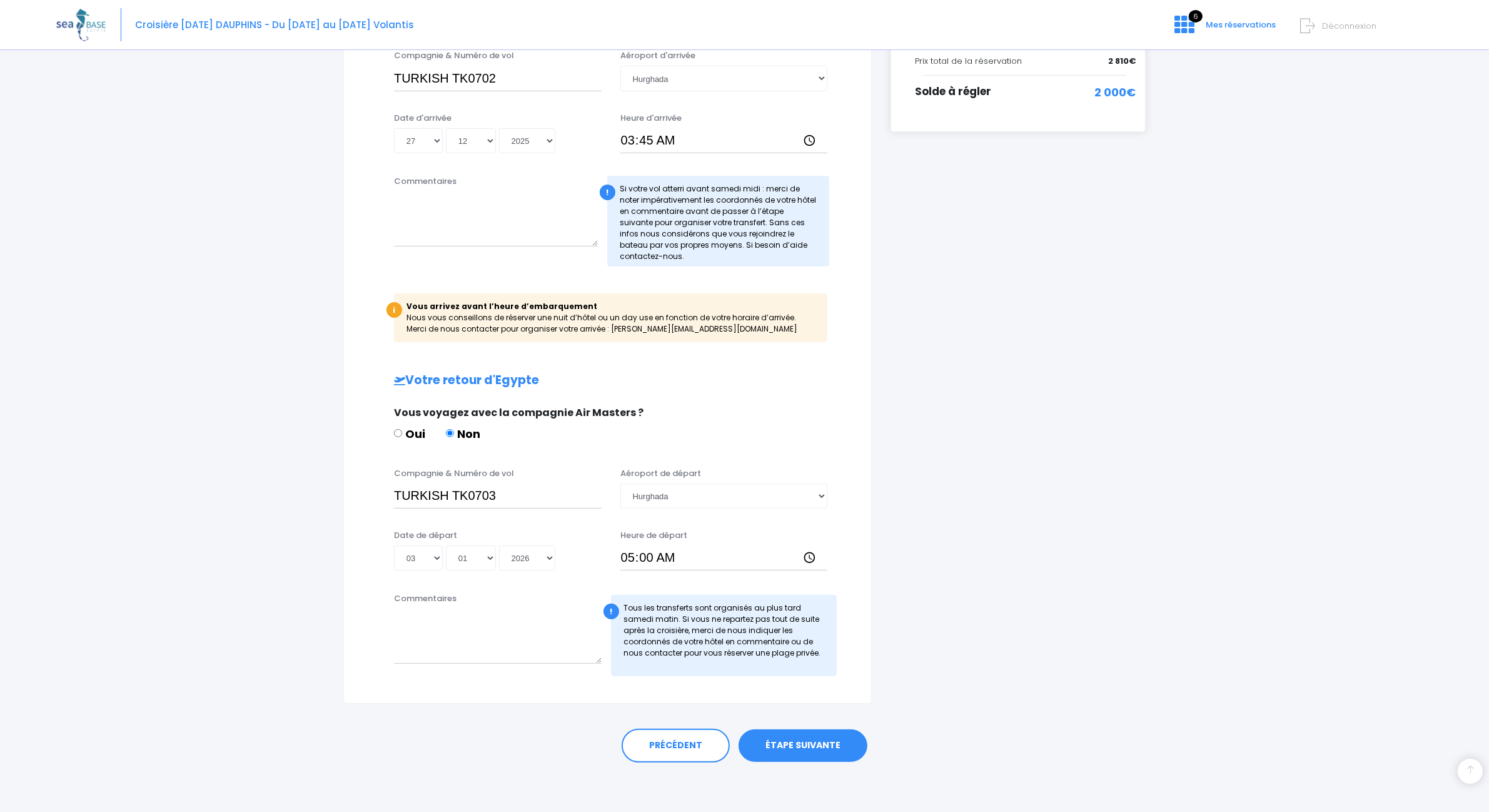
click at [1009, 556] on div "i Finalisez votre réservation et réglez le solde avant le 27/10/2024 Récapitula…" at bounding box center [1018, 244] width 274 height 919
click at [843, 737] on link "ÉTAPE SUIVANTE" at bounding box center [803, 745] width 129 height 33
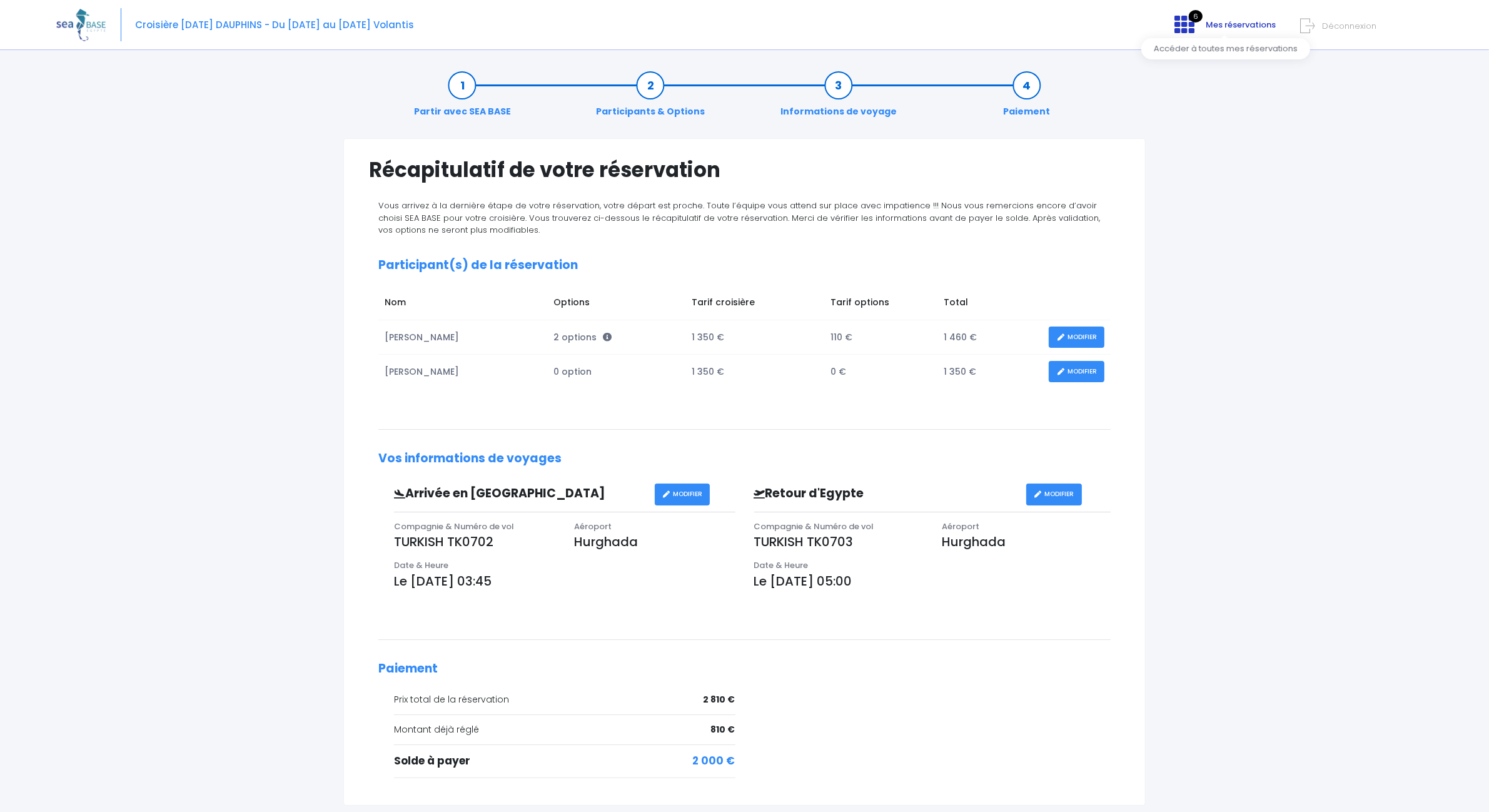
click at [1179, 19] on icon at bounding box center [1184, 24] width 20 height 20
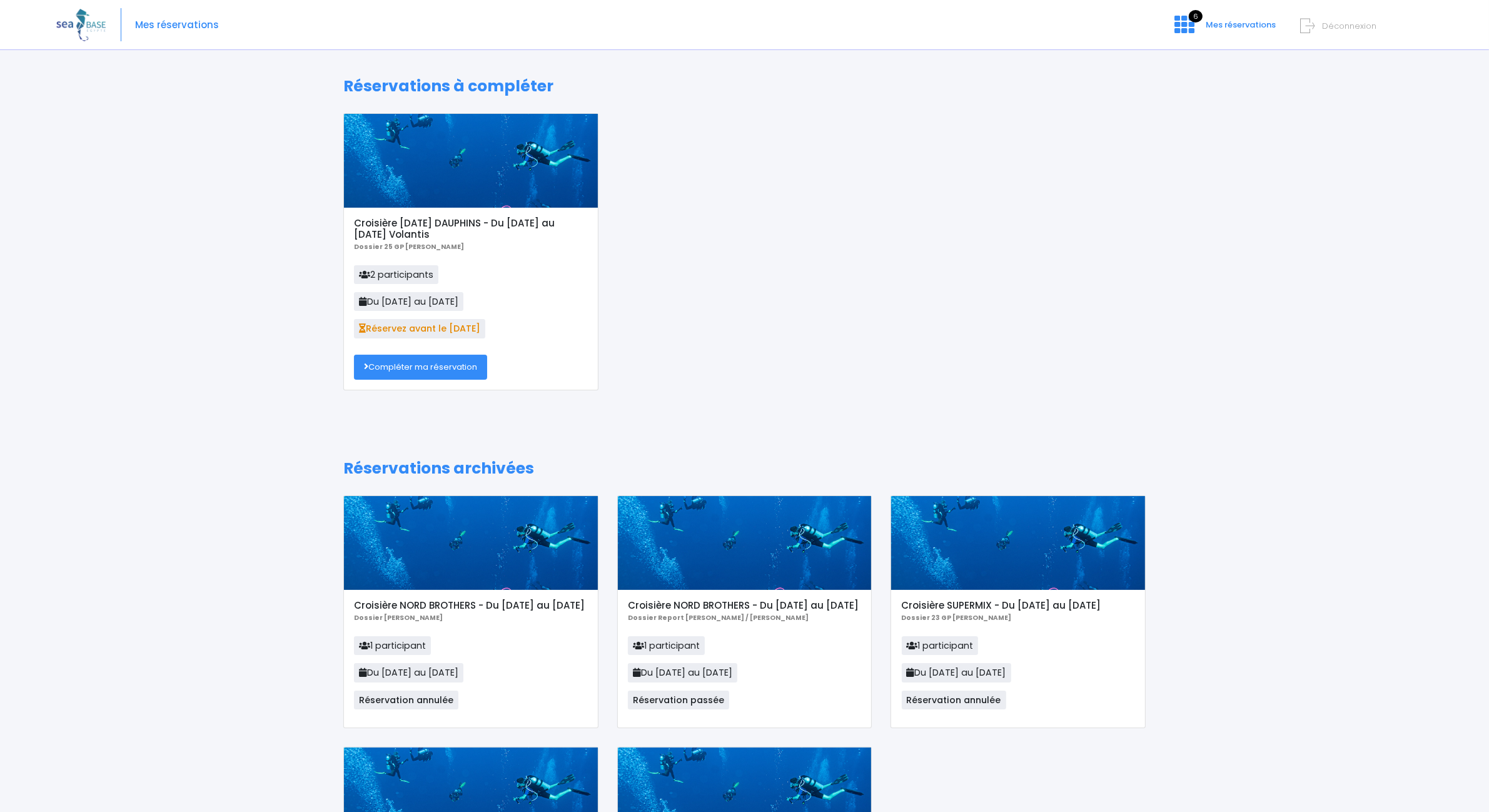
click at [412, 331] on span "Réservez avant le [DATE]" at bounding box center [419, 328] width 132 height 19
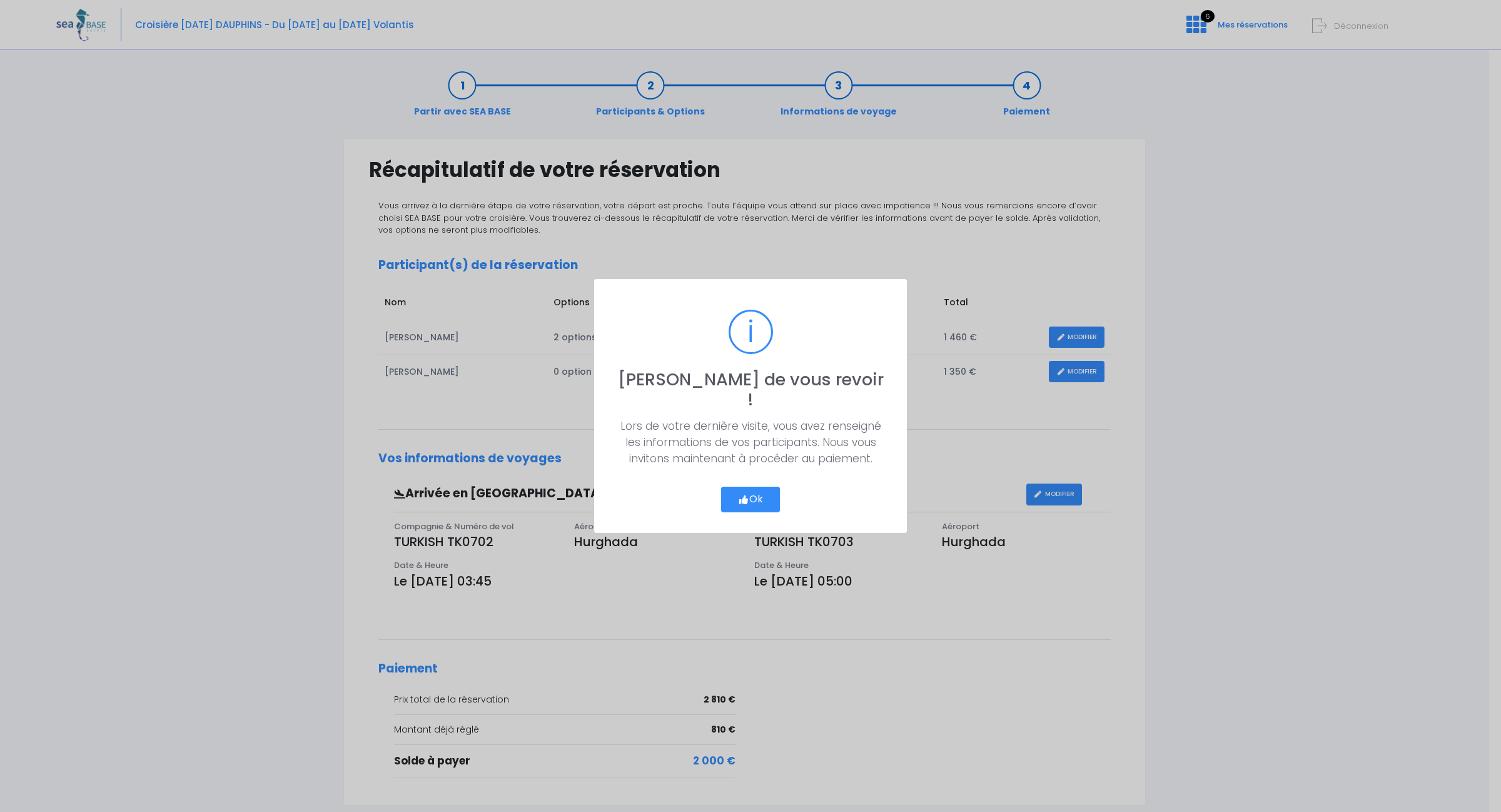
click at [767, 488] on button "Ok" at bounding box center [750, 499] width 59 height 26
